Goal: Book appointment/travel/reservation

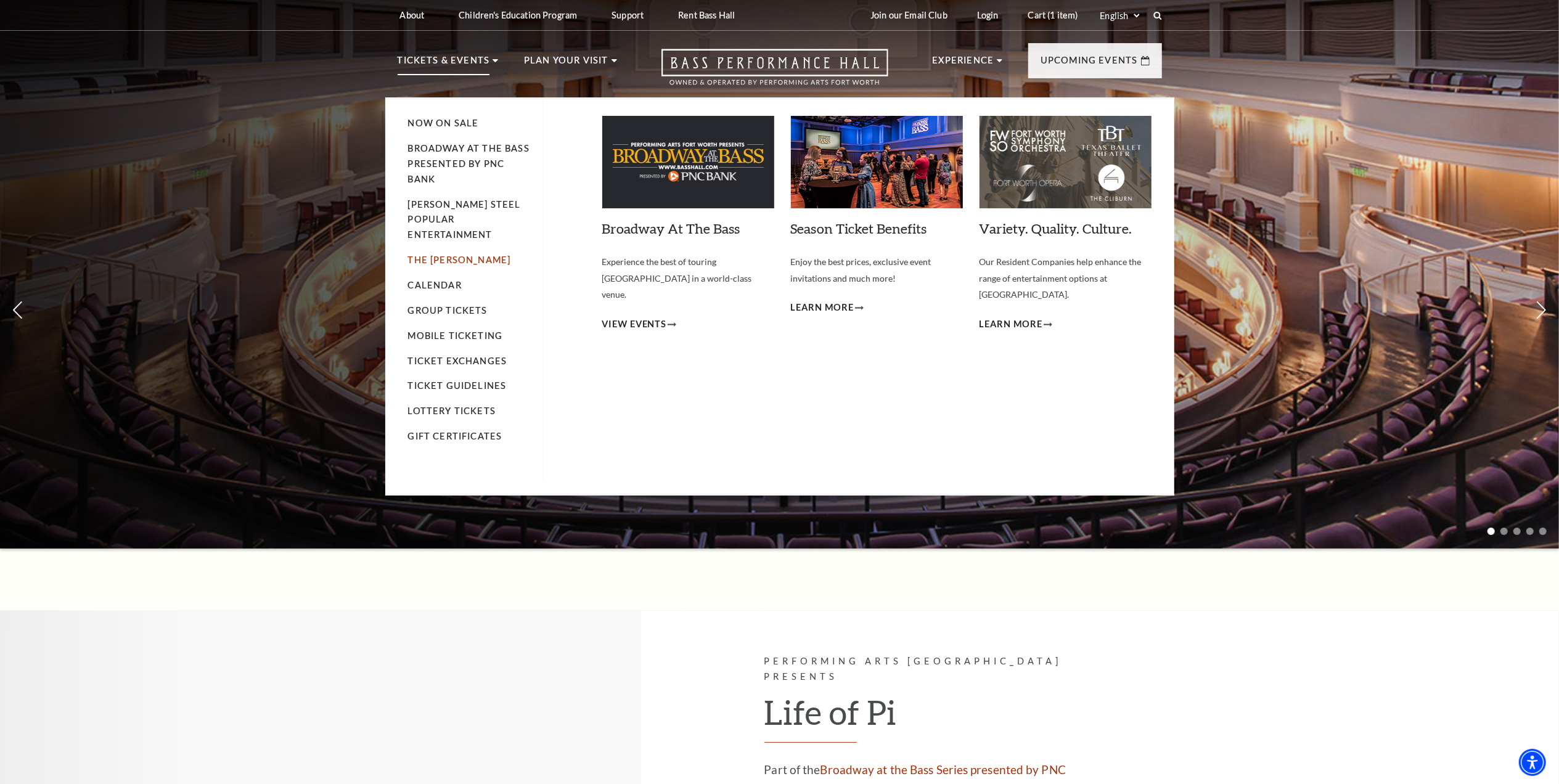
click at [459, 254] on link "The [PERSON_NAME]" at bounding box center [460, 259] width 103 height 10
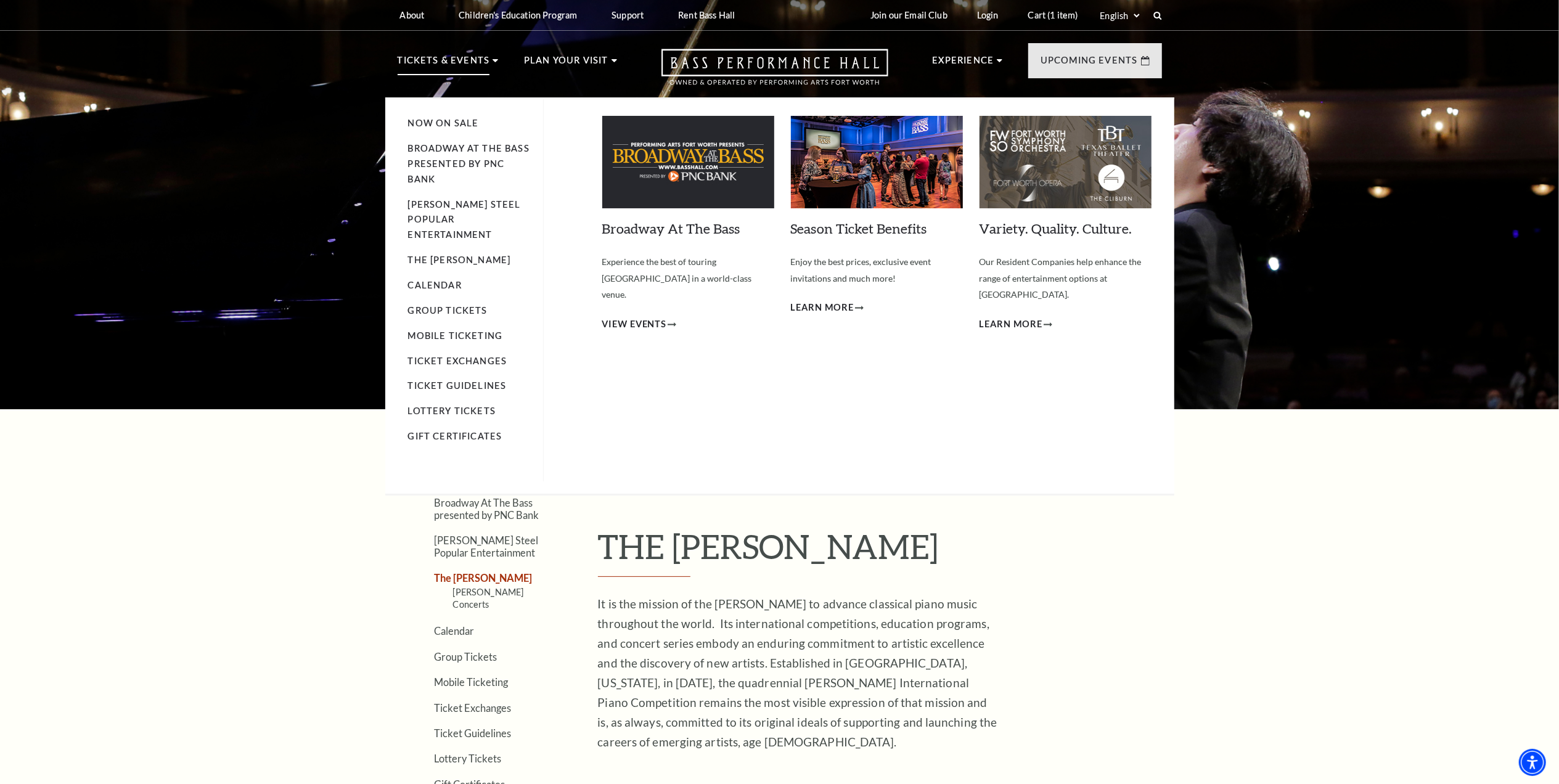
click at [435, 278] on li "Calendar" at bounding box center [469, 285] width 122 height 15
click at [439, 280] on link "Calendar" at bounding box center [435, 284] width 54 height 10
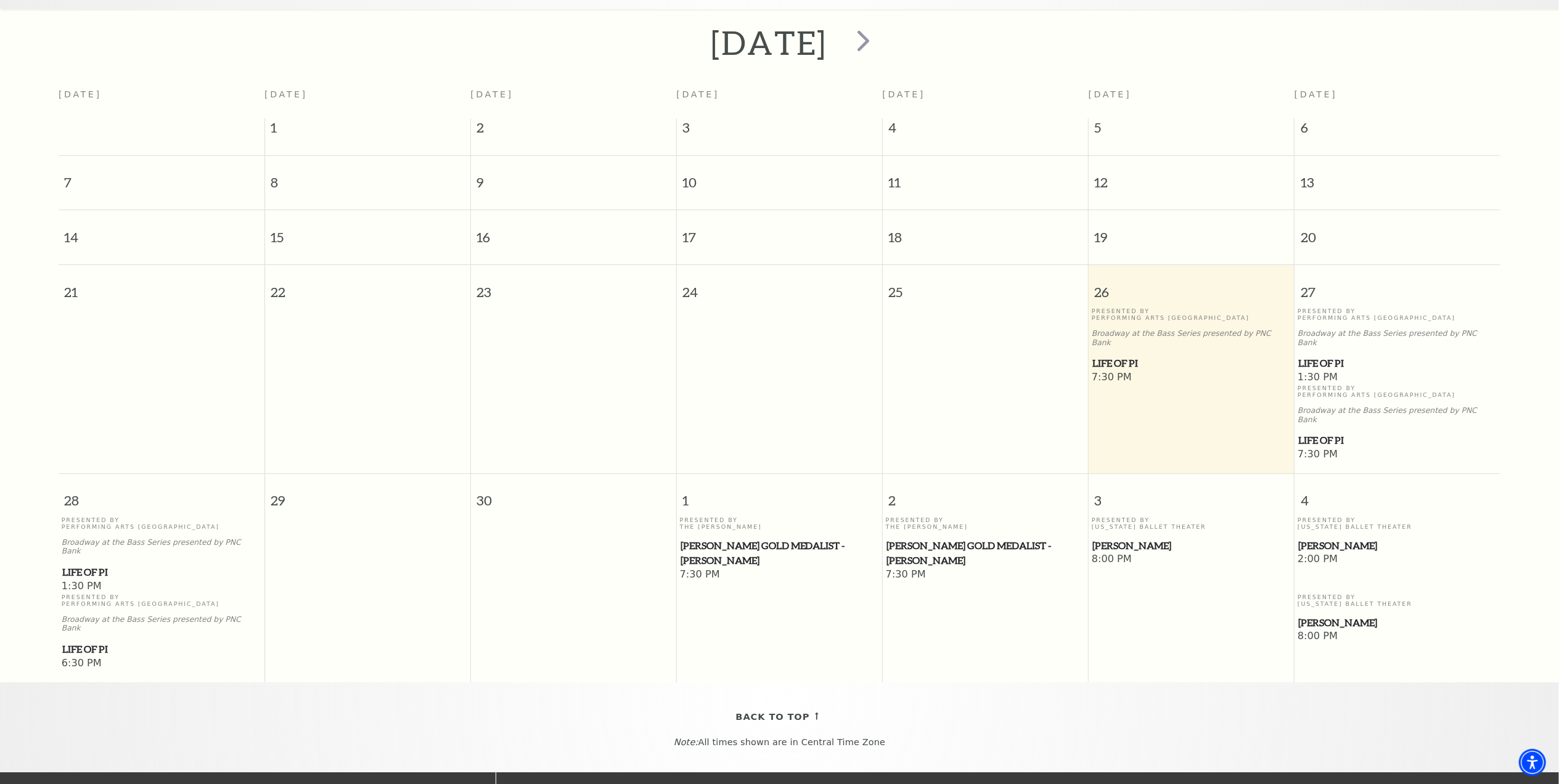
scroll to position [328, 0]
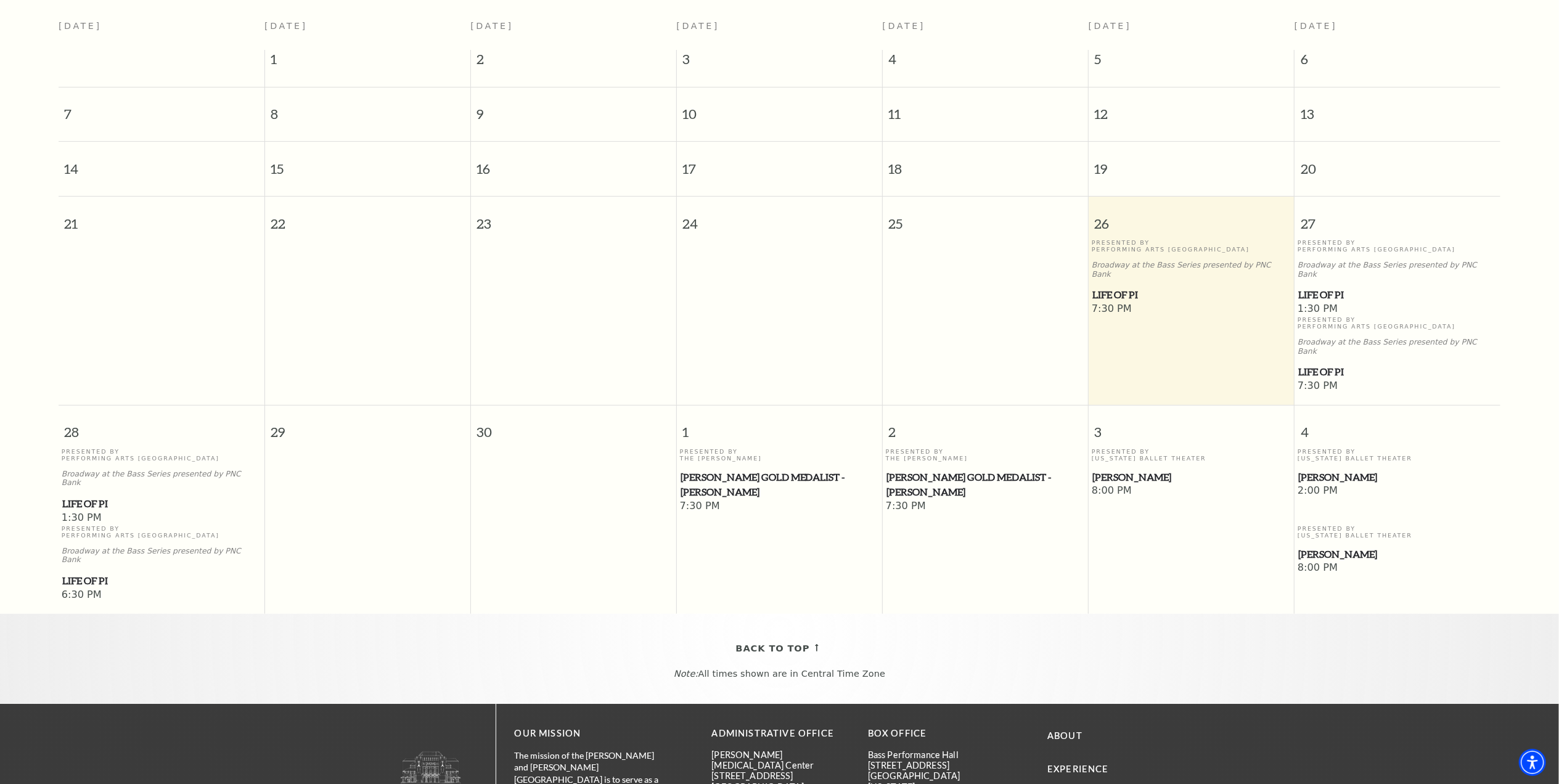
click at [795, 469] on span "[PERSON_NAME] Gold Medalist - [PERSON_NAME]" at bounding box center [780, 484] width 199 height 30
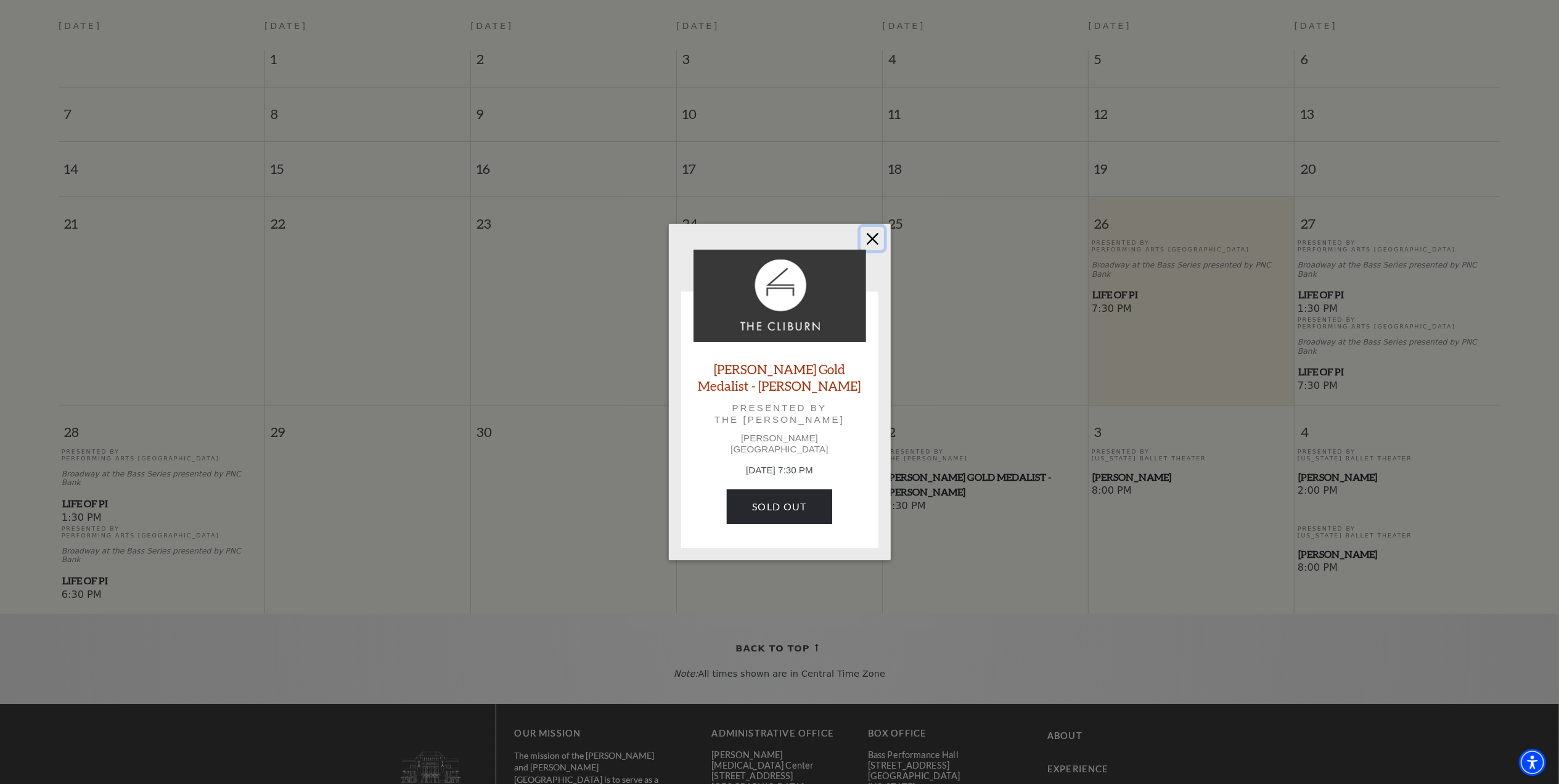
click at [872, 232] on button "Close" at bounding box center [872, 238] width 23 height 23
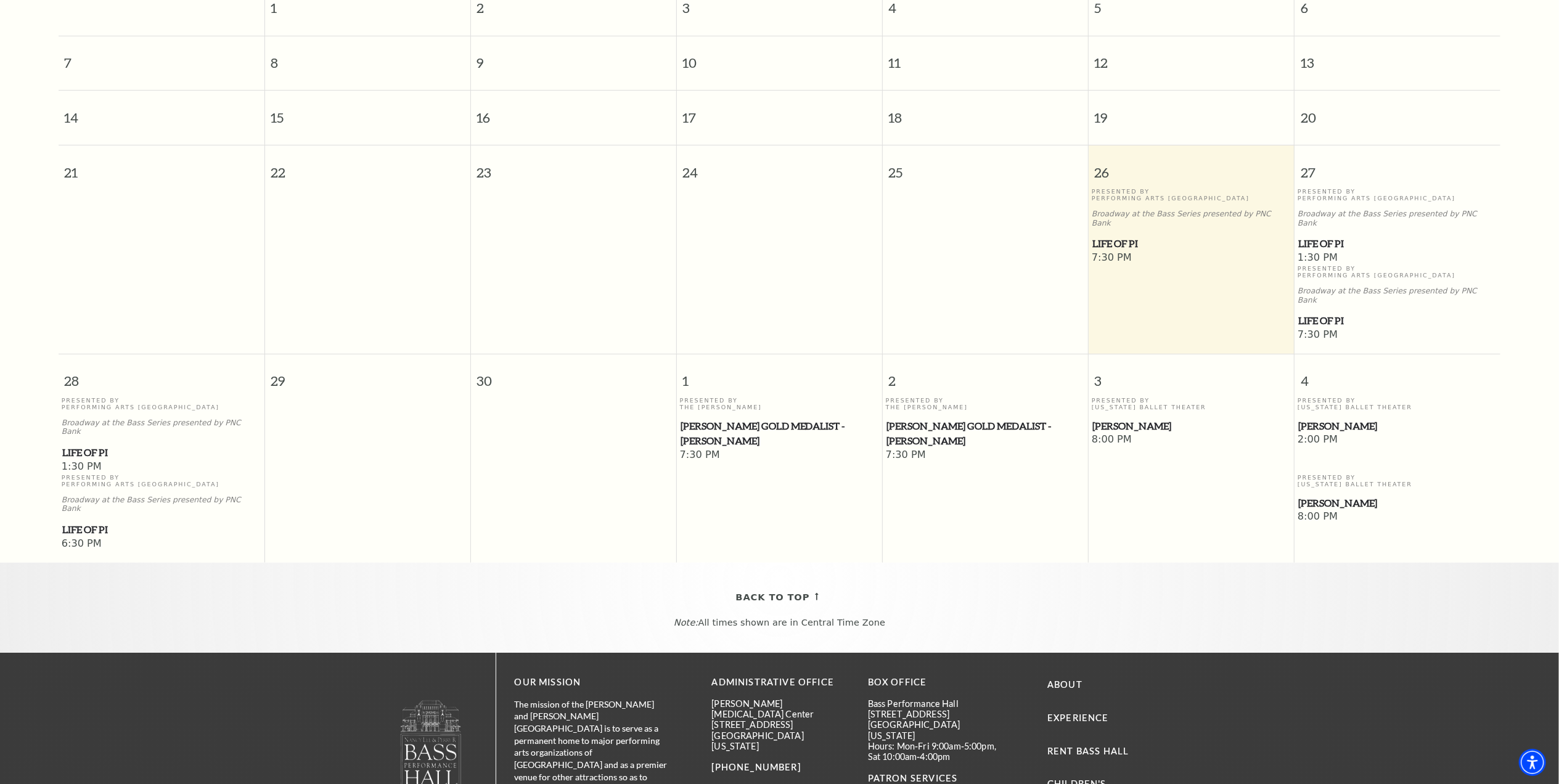
scroll to position [316, 0]
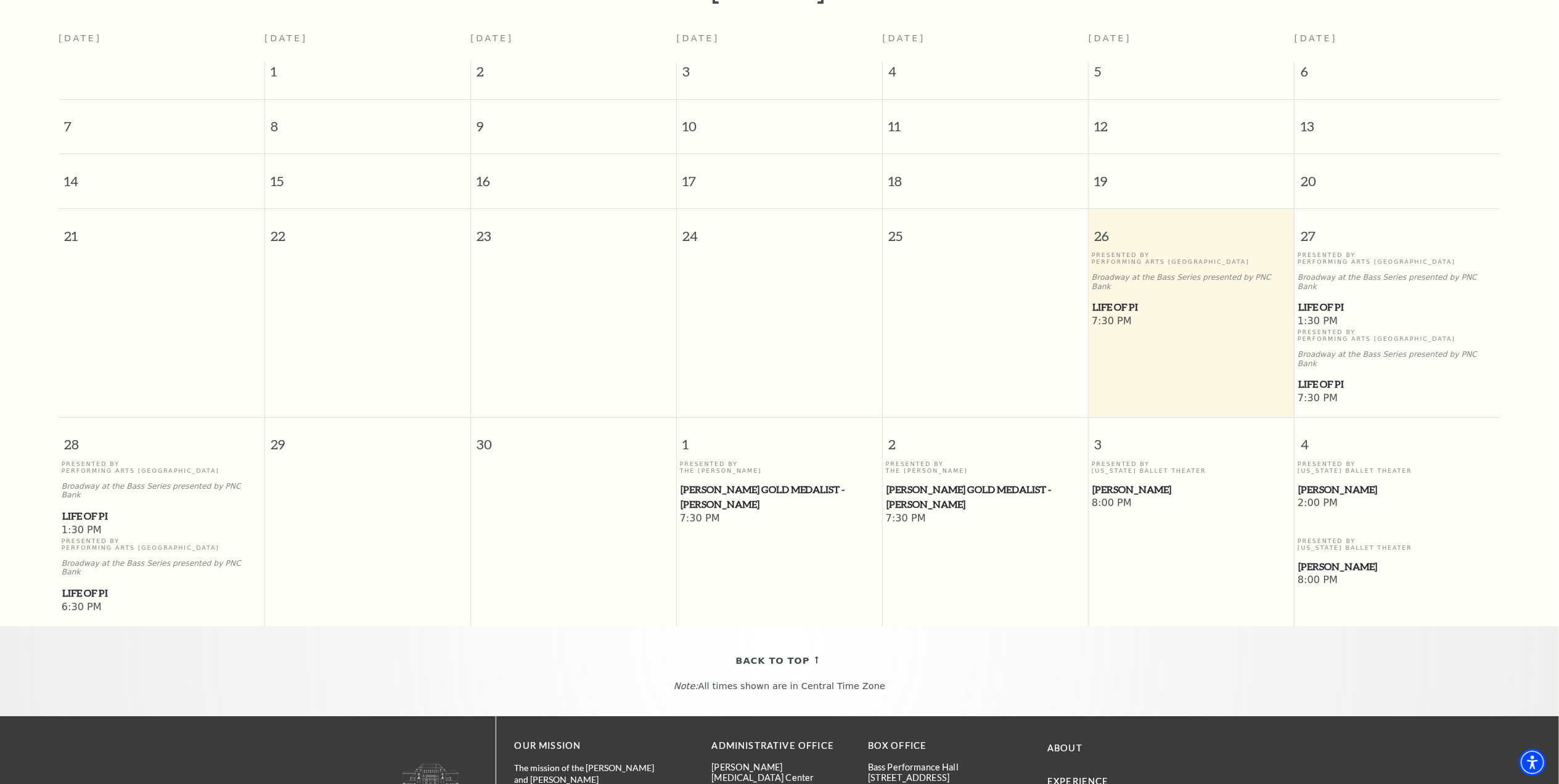
click at [1120, 482] on span "[PERSON_NAME]" at bounding box center [1191, 489] width 199 height 15
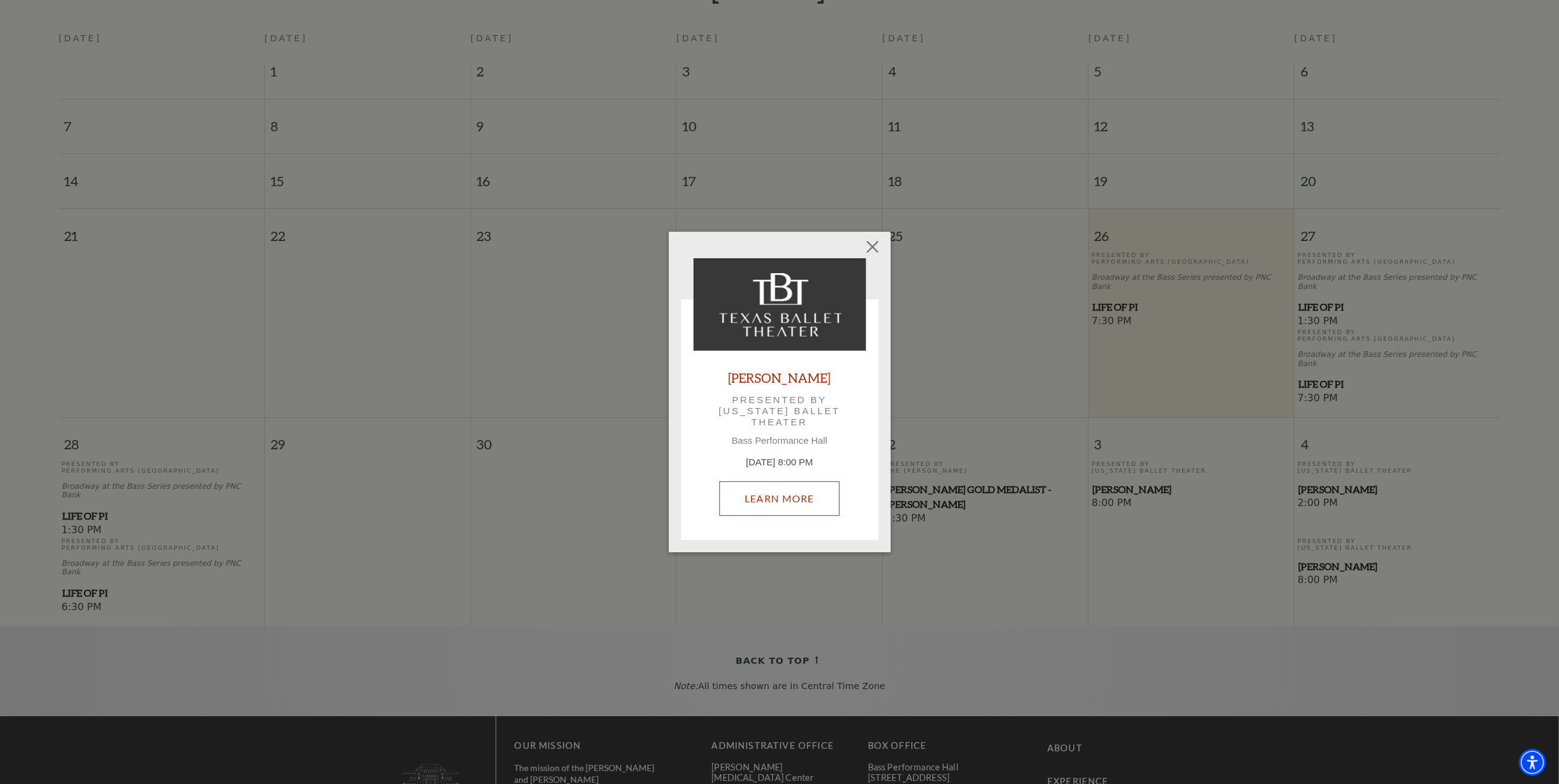
click at [797, 493] on link "Learn More" at bounding box center [780, 498] width 120 height 34
